Goal: Navigation & Orientation: Go to known website

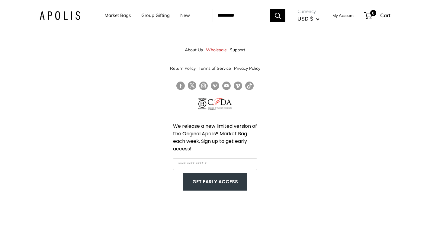
click at [65, 16] on img at bounding box center [60, 15] width 41 height 9
